Goal: Information Seeking & Learning: Learn about a topic

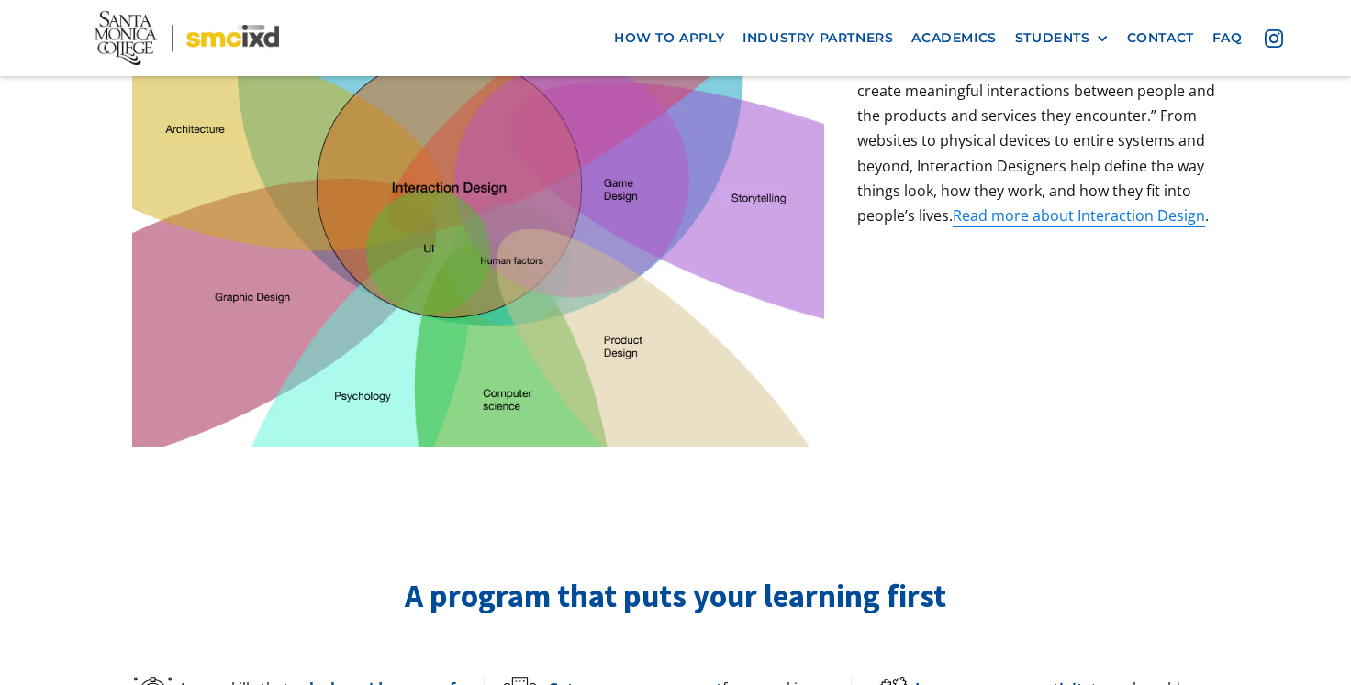
scroll to position [774, 0]
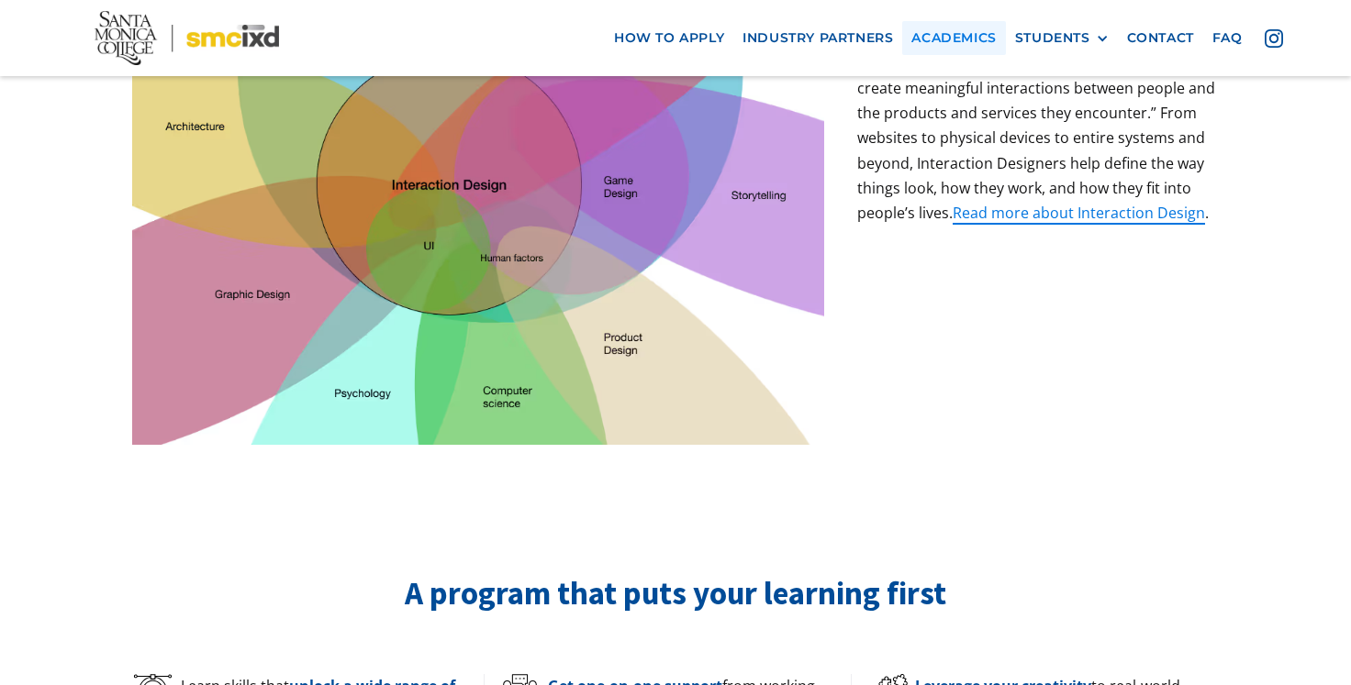
click at [956, 34] on link "Academics" at bounding box center [953, 38] width 103 height 34
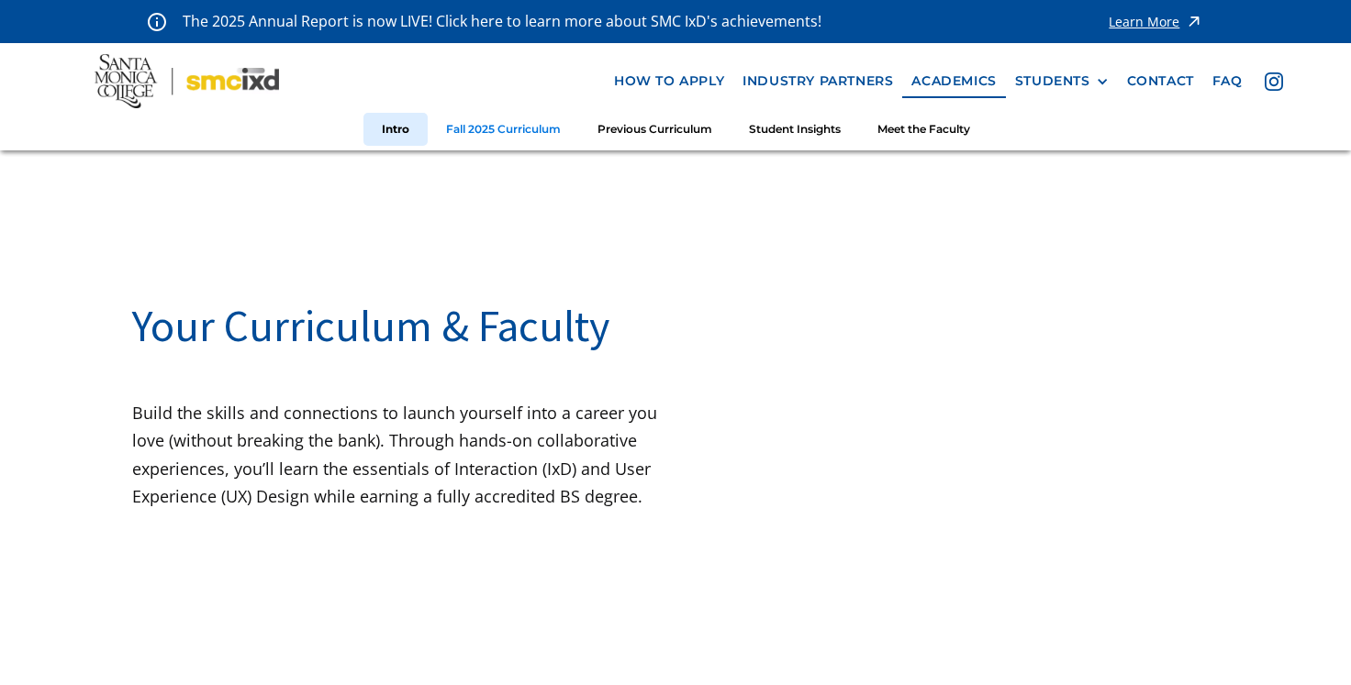
click at [501, 130] on link "Fall 2025 Curriculum" at bounding box center [503, 130] width 151 height 34
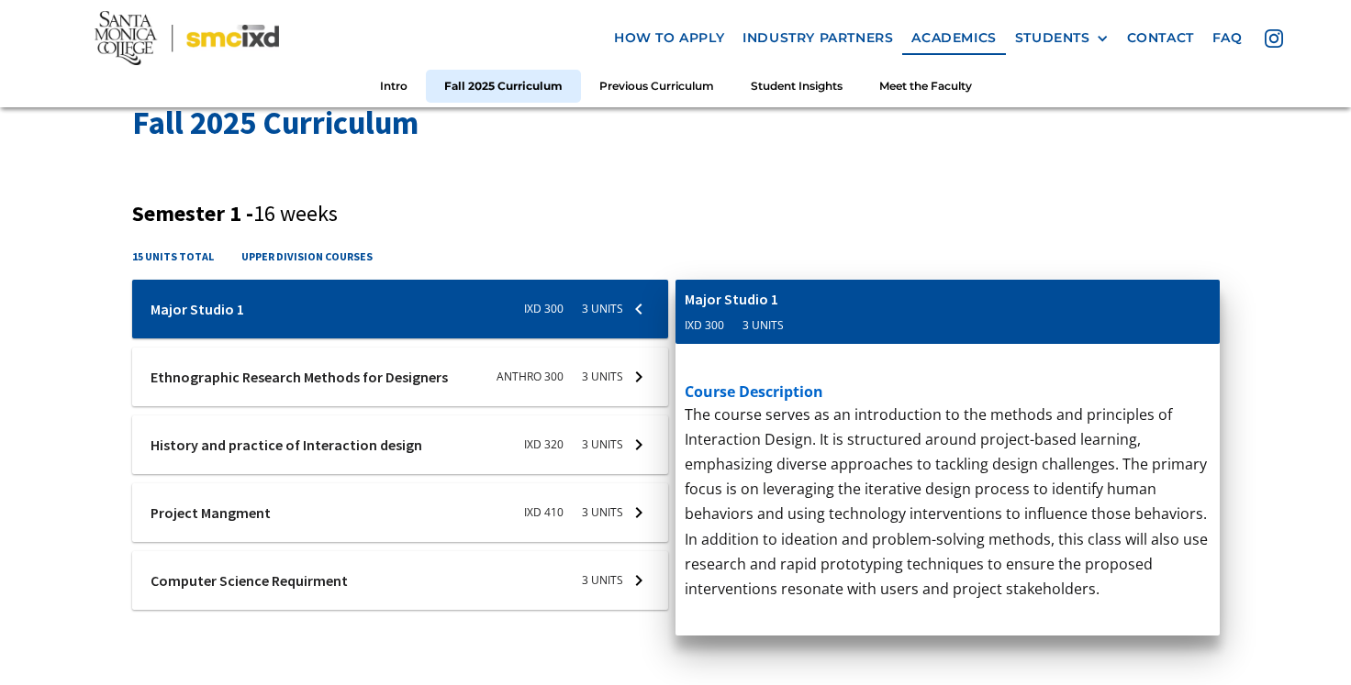
scroll to position [612, 0]
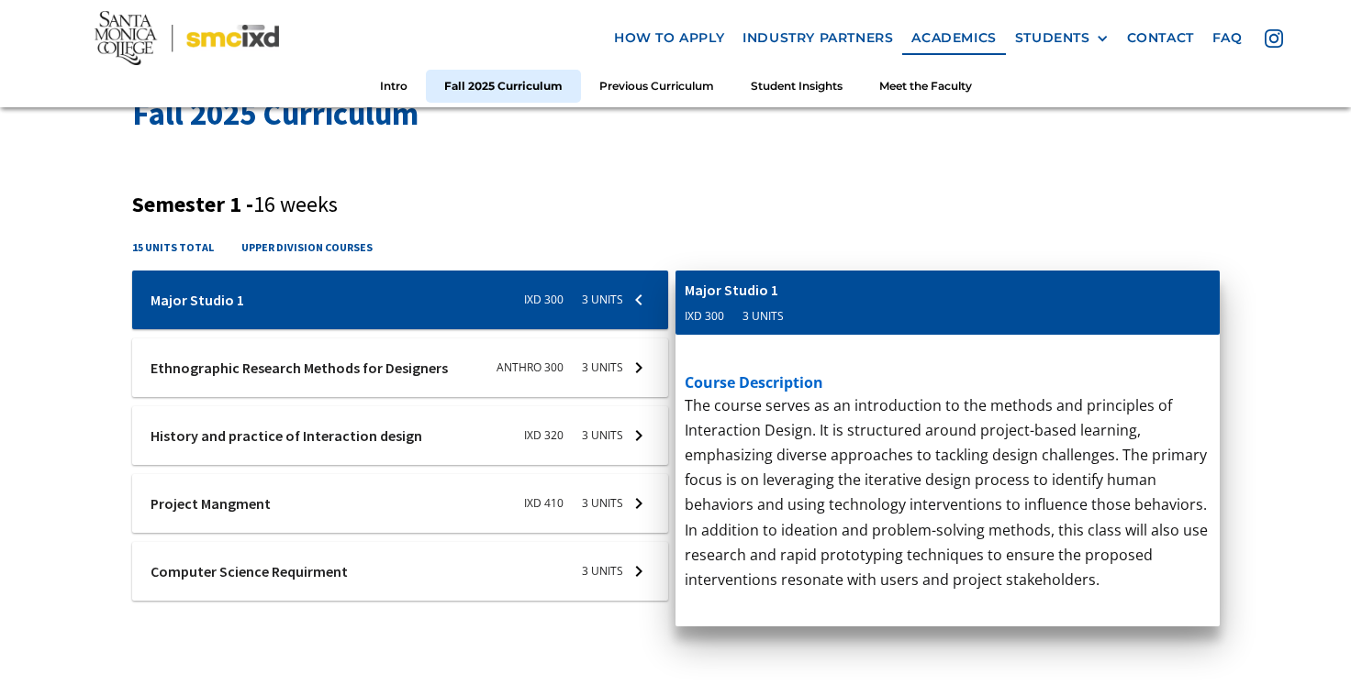
click at [533, 356] on div at bounding box center [400, 368] width 537 height 59
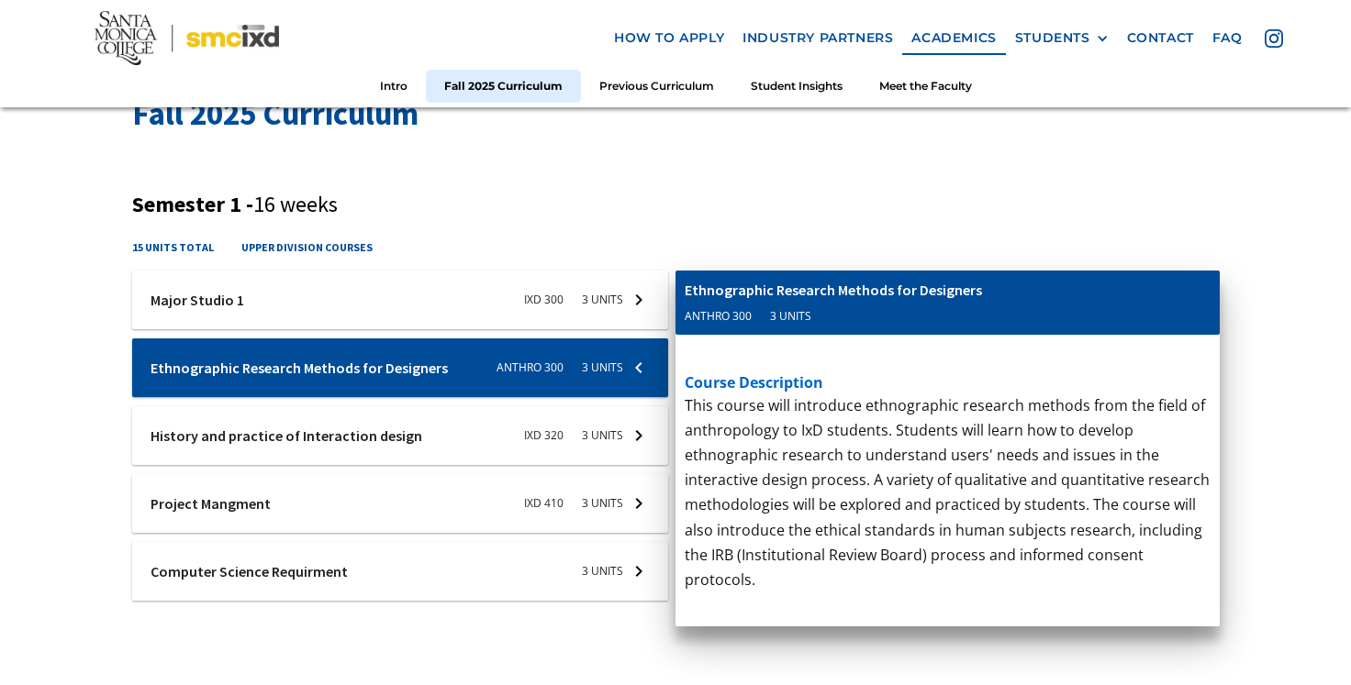
click at [529, 398] on div "Ixd-310-studio-1 Major Studio 1 IXD 300 3 units course description The course s…" at bounding box center [400, 436] width 537 height 330
click at [514, 416] on div at bounding box center [400, 436] width 537 height 59
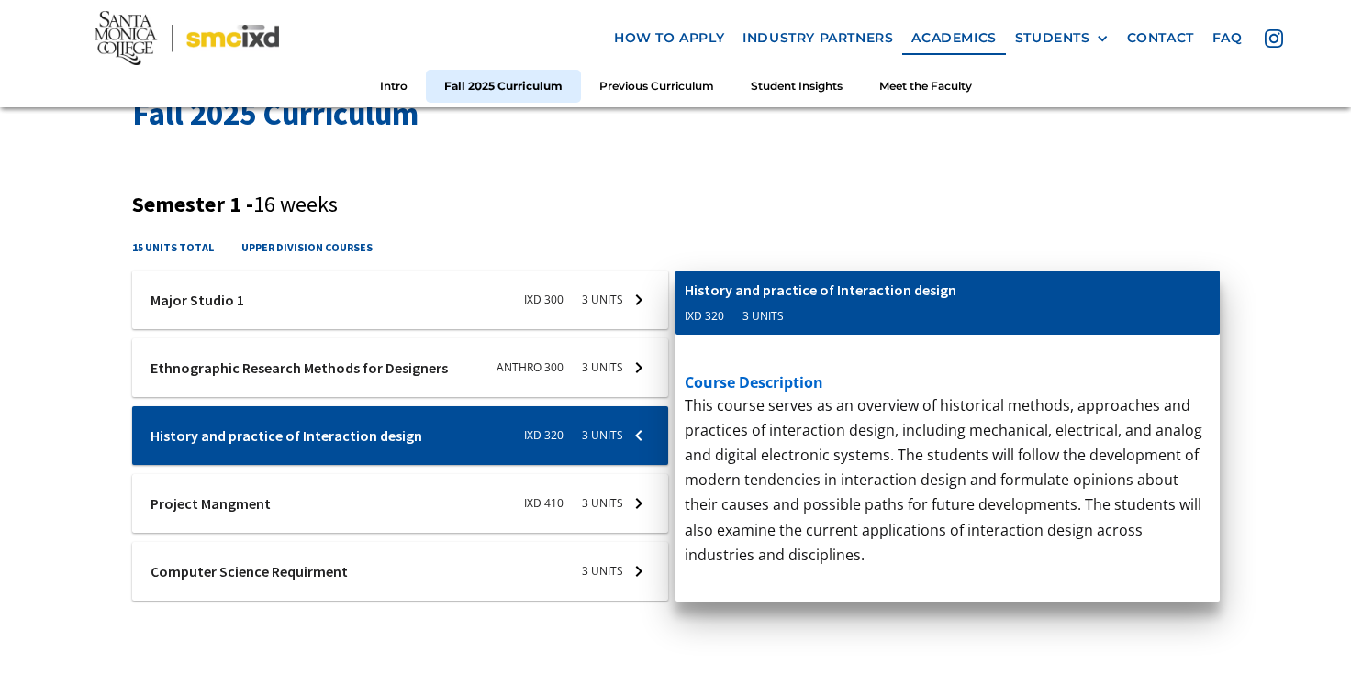
click at [451, 512] on div at bounding box center [400, 503] width 537 height 59
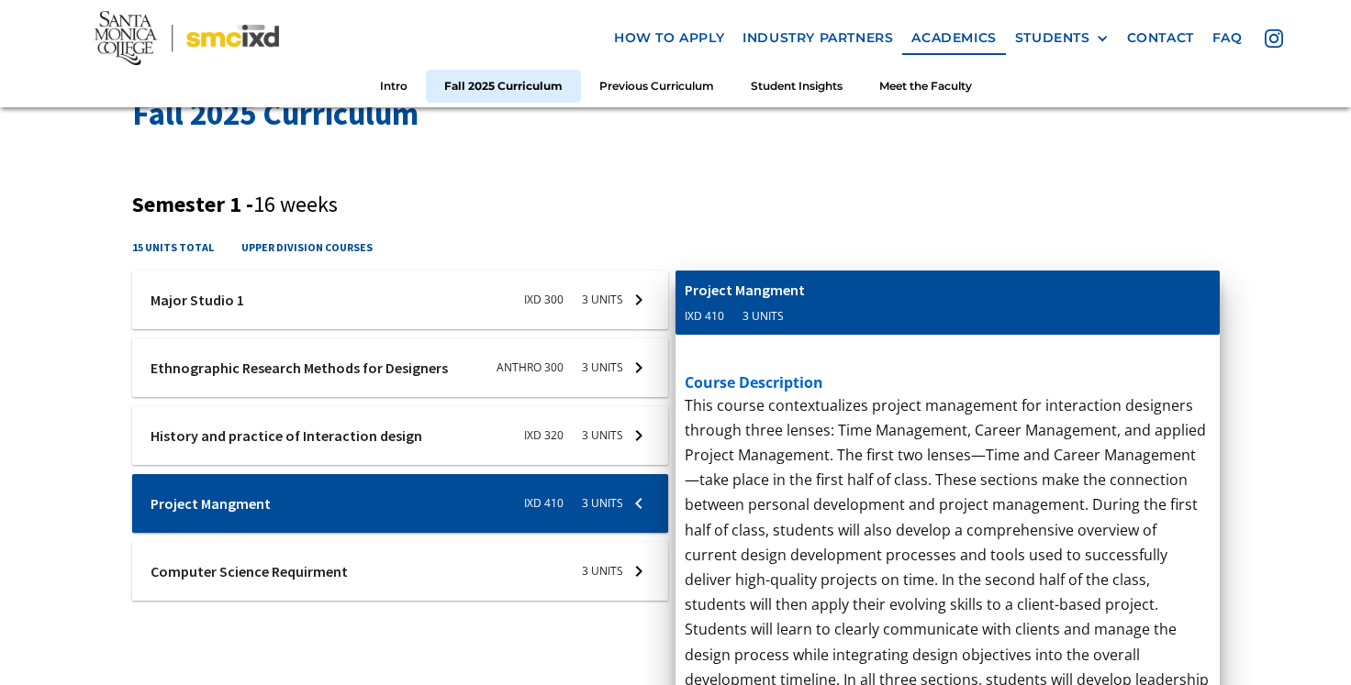
click at [438, 563] on div at bounding box center [400, 571] width 537 height 59
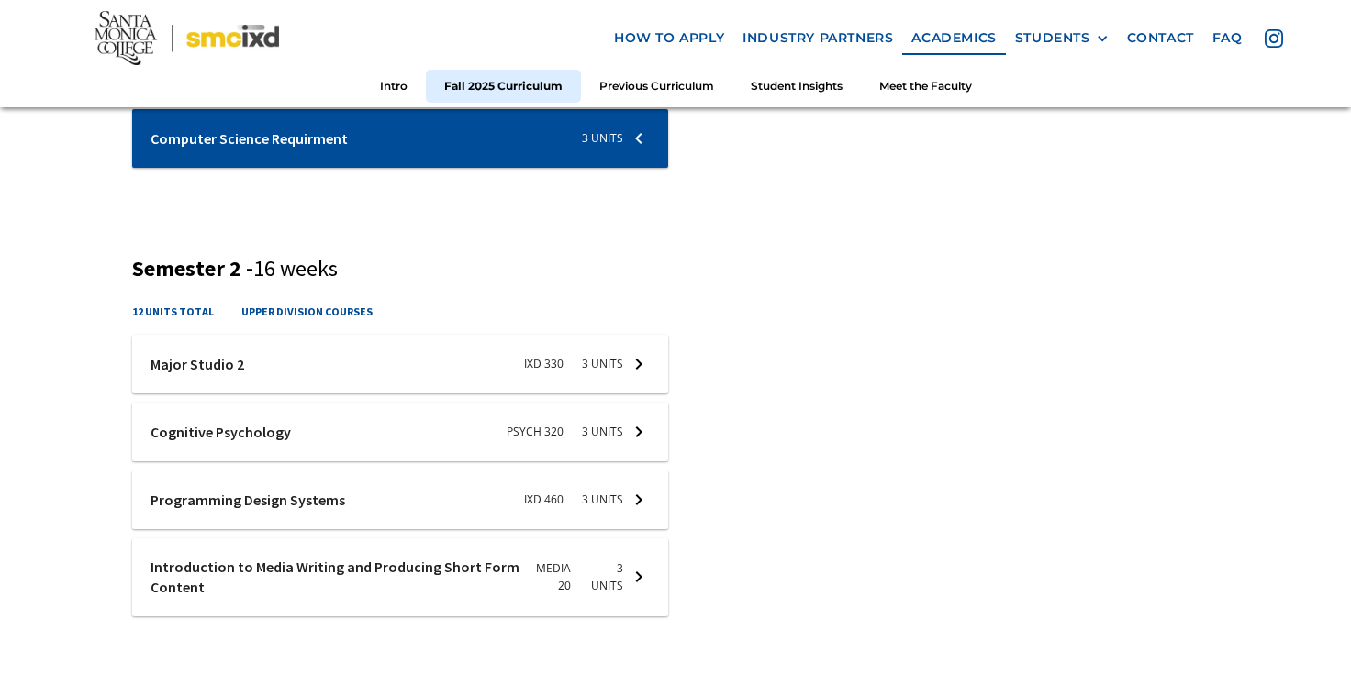
scroll to position [942, 0]
